Goal: Entertainment & Leisure: Consume media (video, audio)

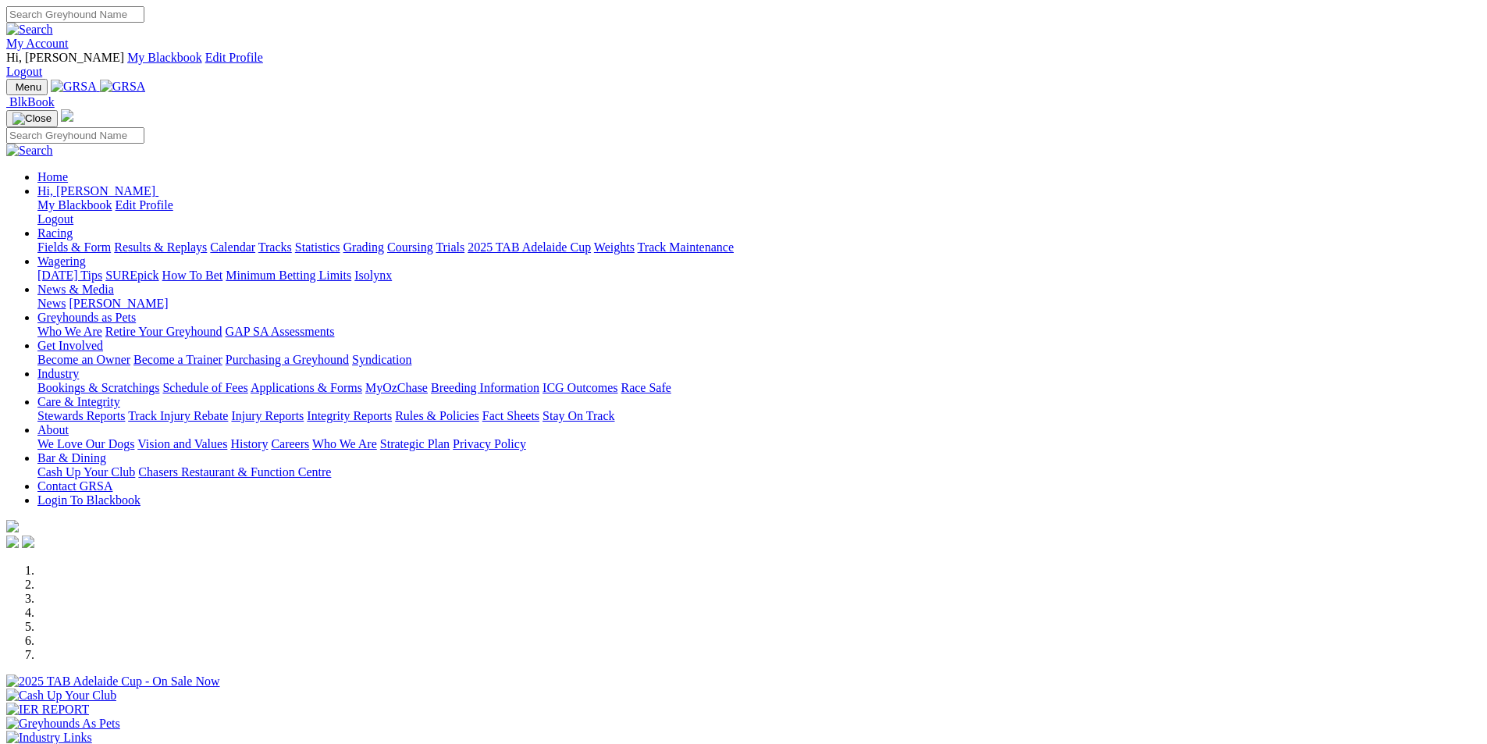
scroll to position [1171, 0]
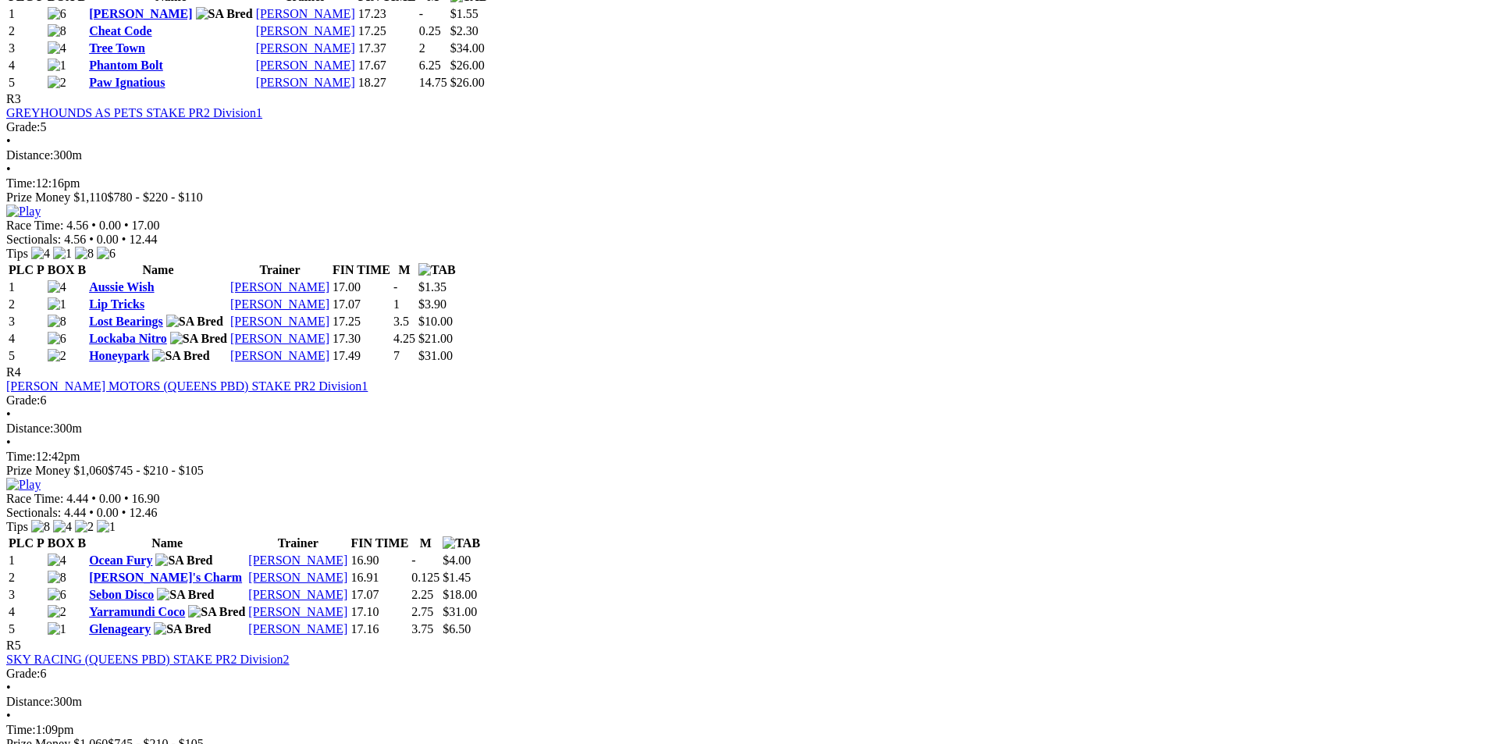
scroll to position [1327, 0]
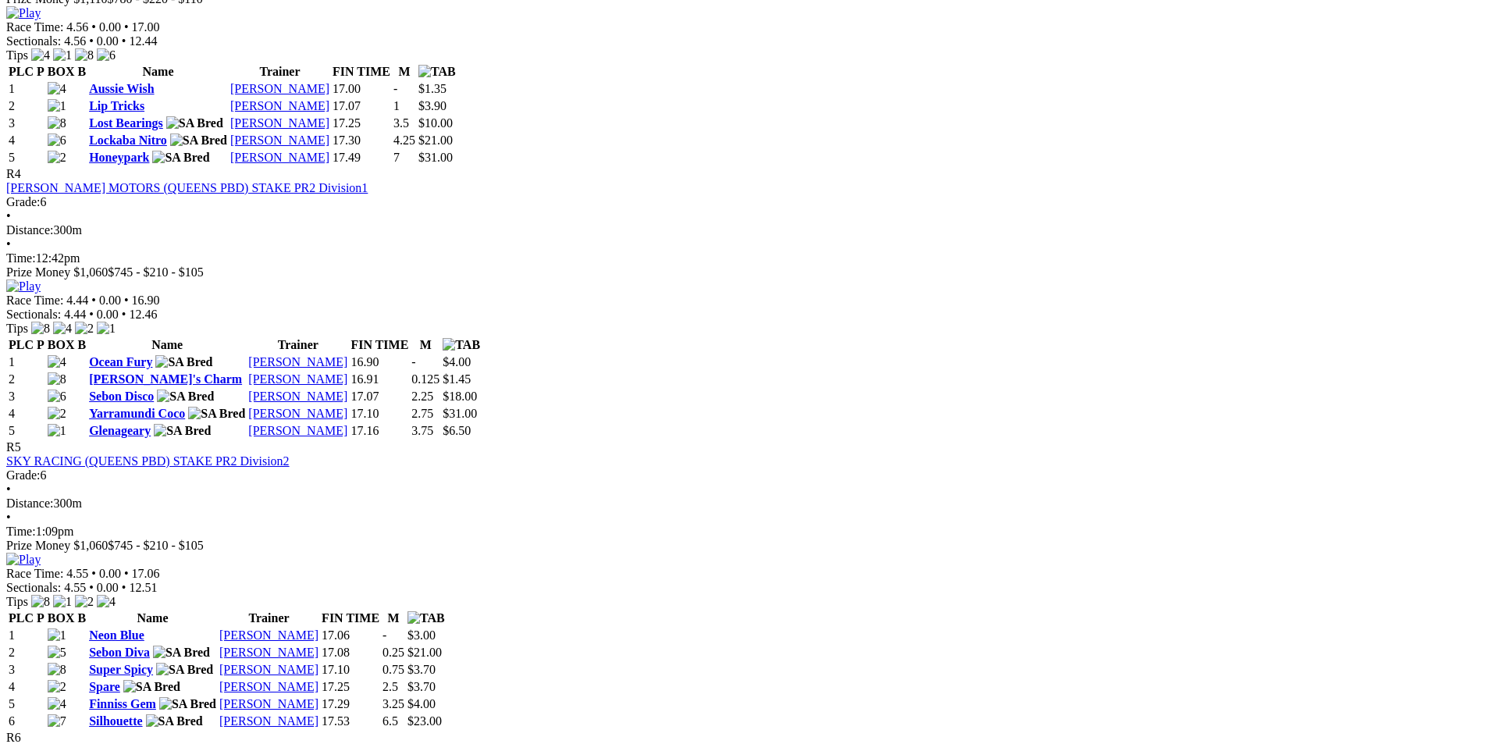
scroll to position [1796, 0]
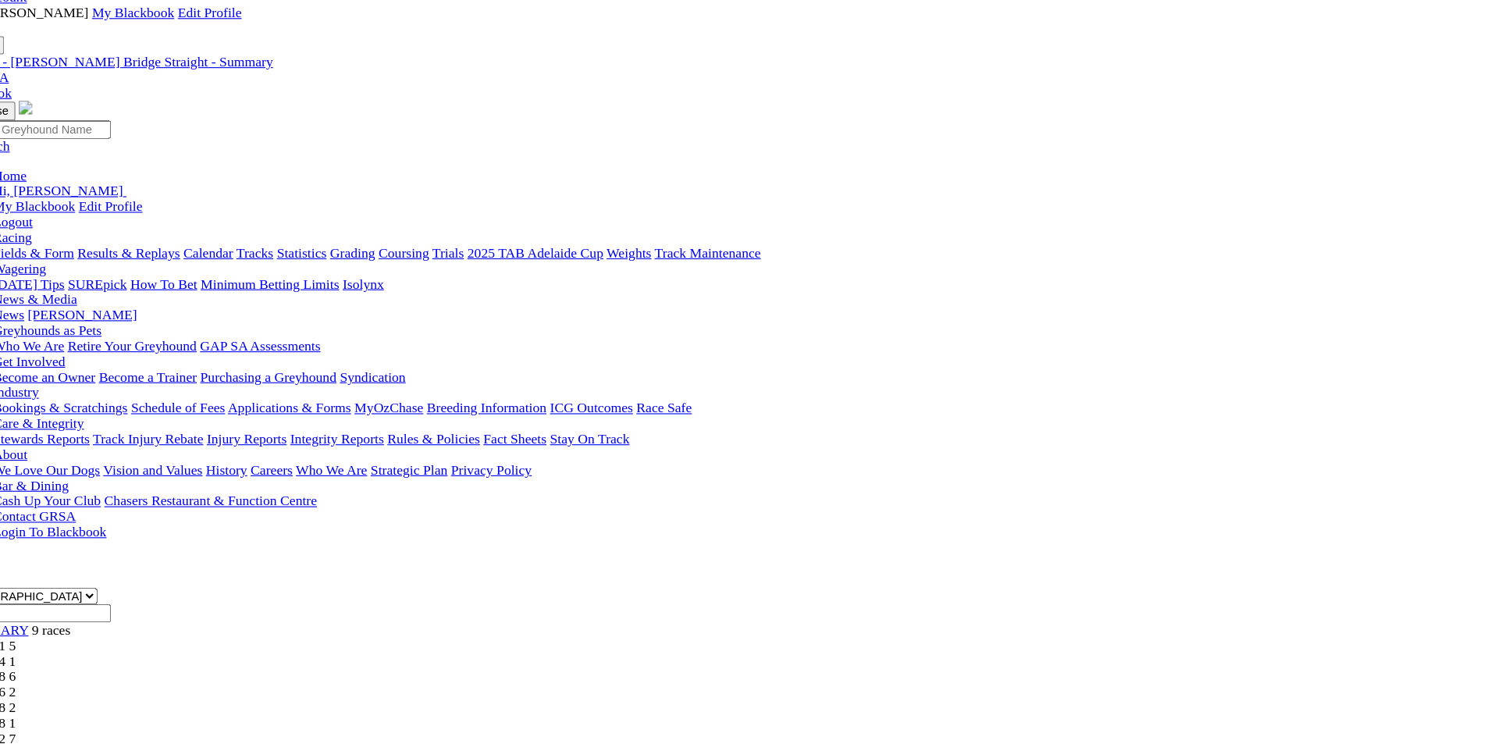
scroll to position [0, 0]
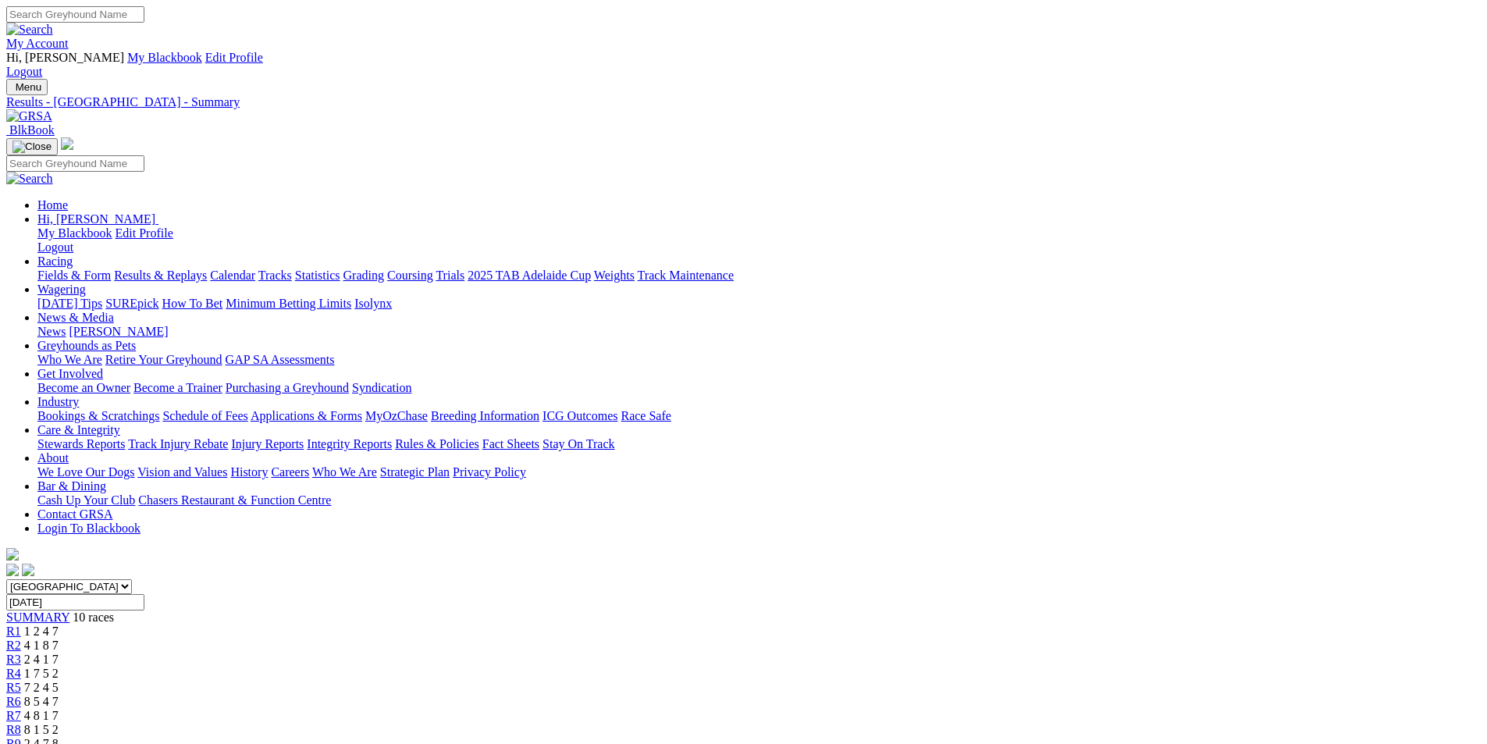
click at [59, 653] on span "2 4 1 7" at bounding box center [41, 659] width 34 height 13
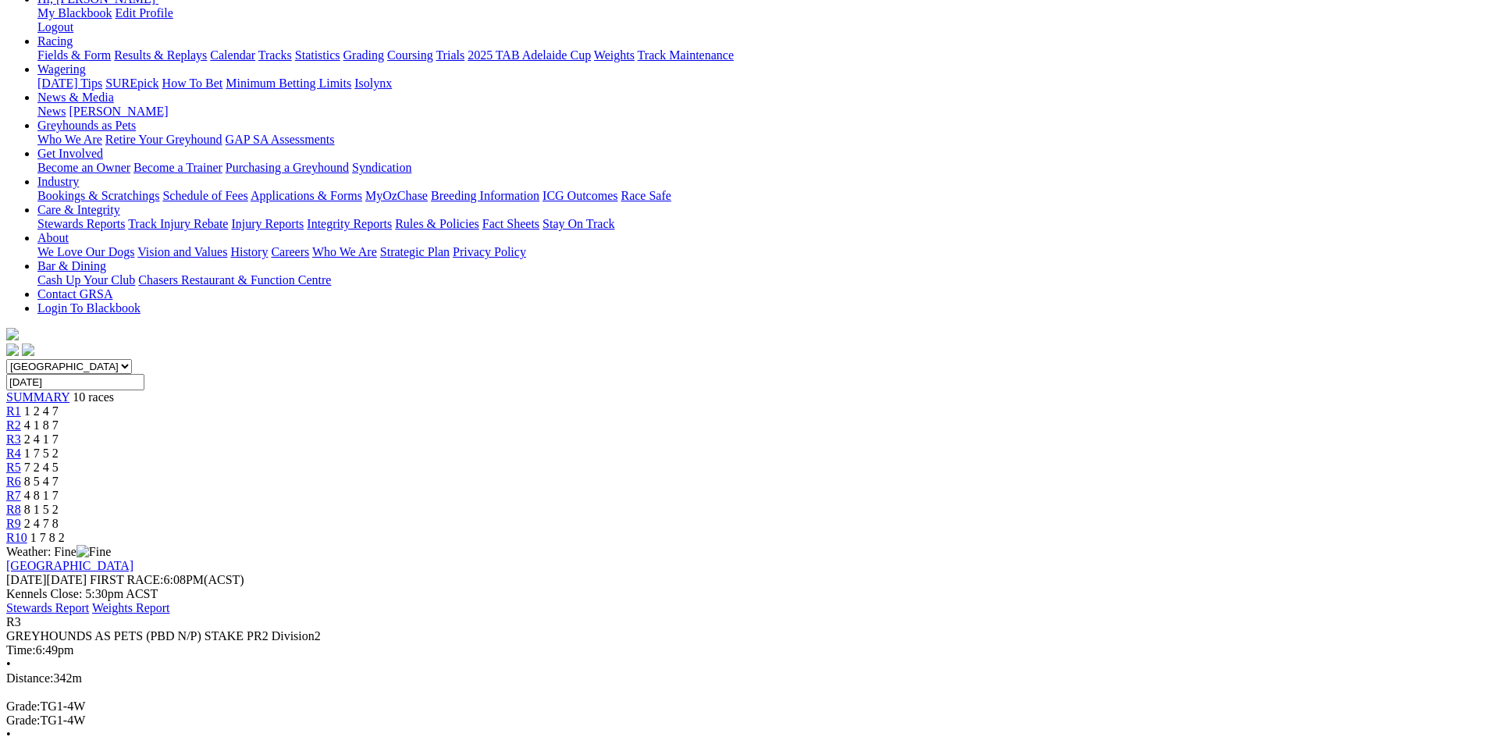
scroll to position [234, 0]
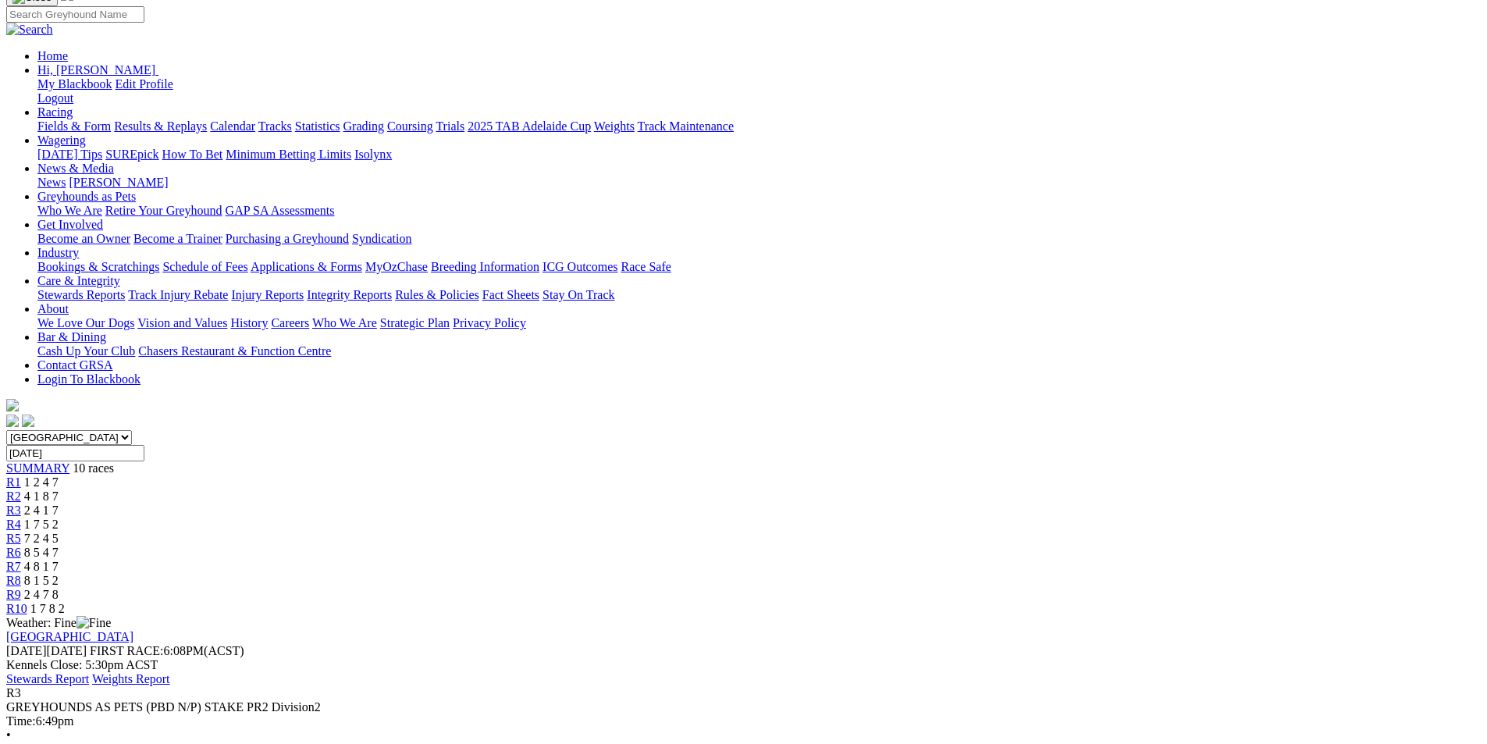
scroll to position [234, 0]
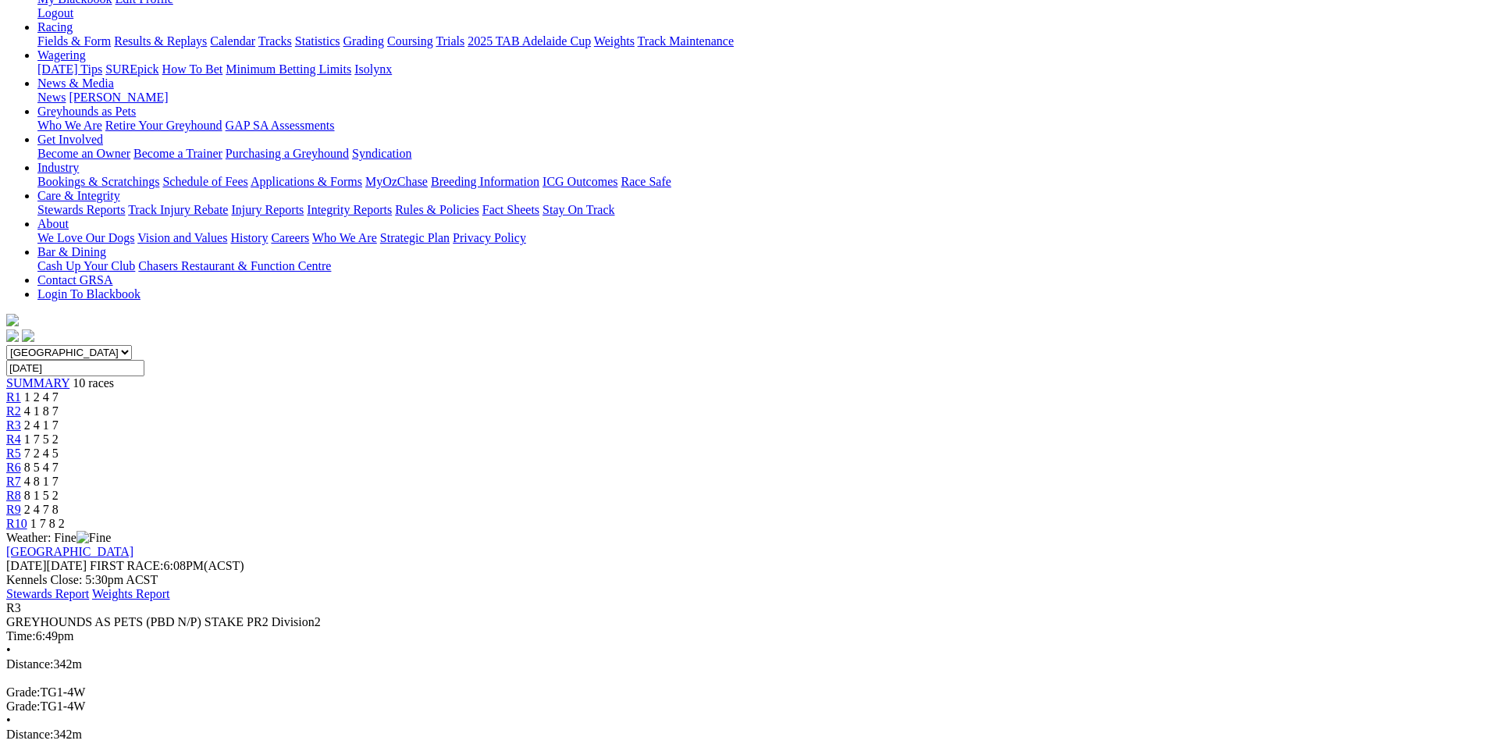
click at [170, 587] on link "Weights Report" at bounding box center [131, 593] width 78 height 13
click at [89, 587] on link "Stewards Report" at bounding box center [47, 593] width 83 height 13
click at [688, 432] on div "R4 1 7 5 2" at bounding box center [743, 439] width 1475 height 14
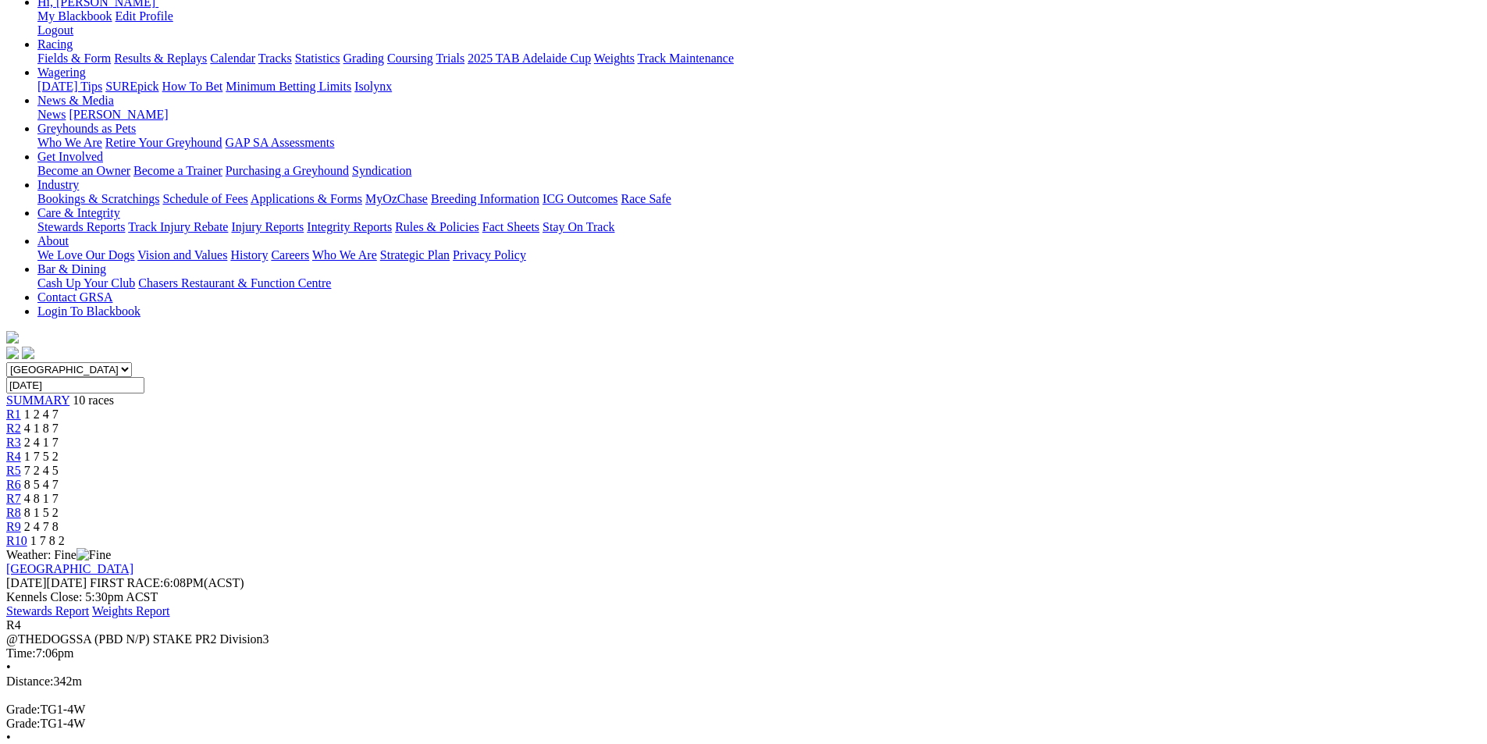
scroll to position [234, 0]
